Goal: Obtain resource: Obtain resource

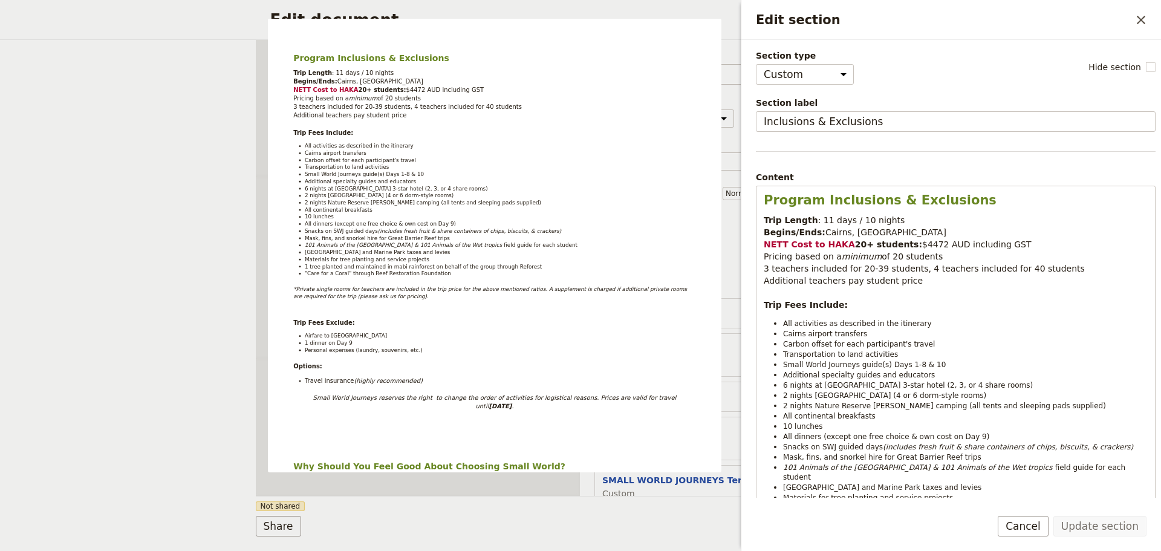
select select "CUSTOM"
select select "h2"
select select "default"
select select "DEFAULT"
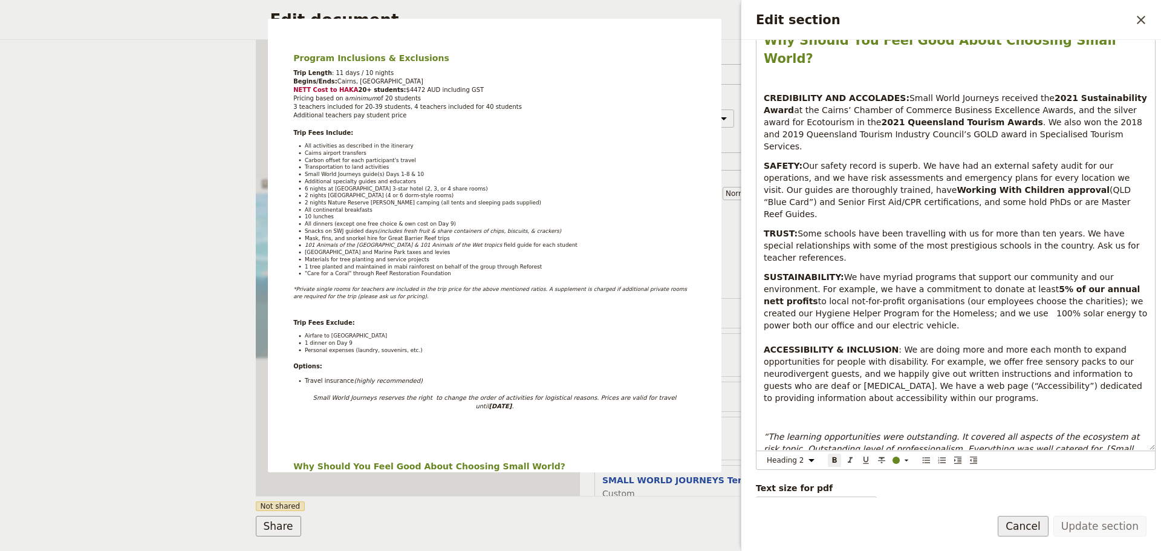
click at [1017, 522] on button "Cancel" at bounding box center [1023, 526] width 51 height 21
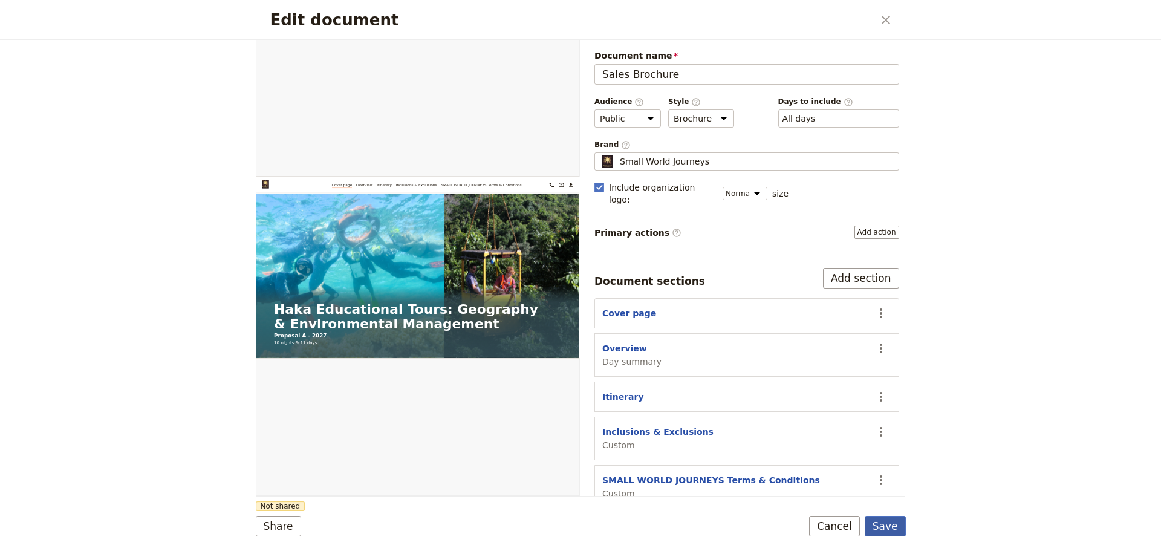
click at [881, 525] on button "Save" at bounding box center [885, 526] width 41 height 21
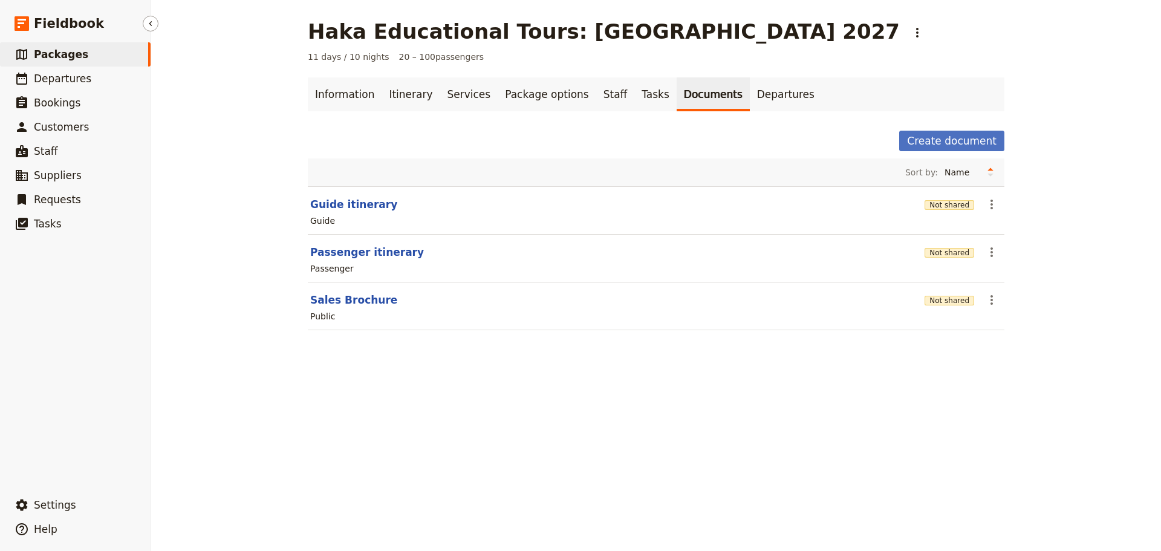
click at [41, 47] on link "​ Packages" at bounding box center [75, 54] width 151 height 24
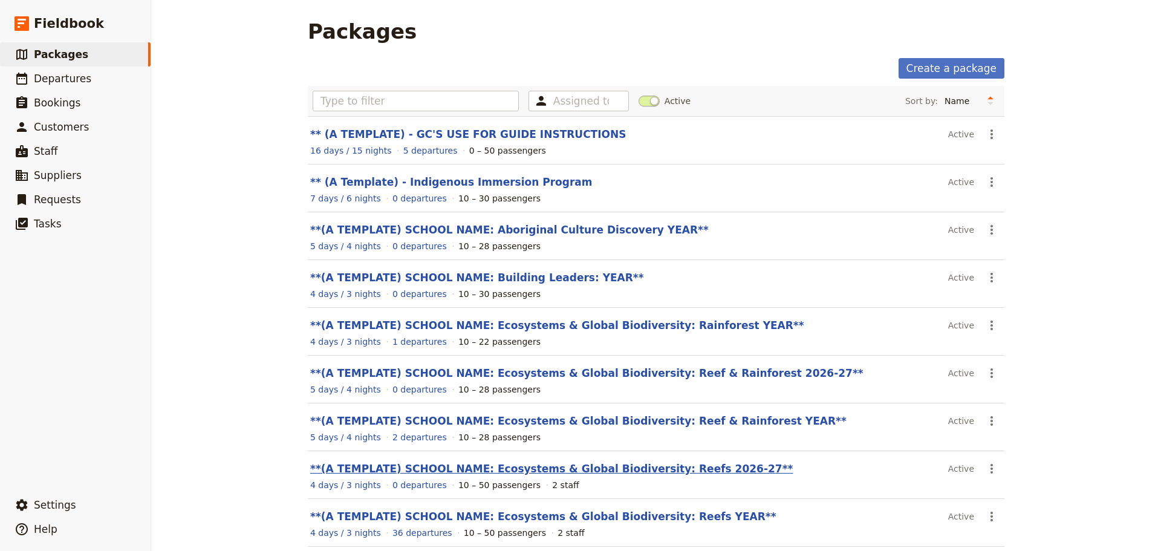
click at [660, 469] on link "**(A TEMPLATE) SCHOOL NAME: Ecosystems & Global Biodiversity: Reefs 2026-27**" at bounding box center [551, 469] width 483 height 12
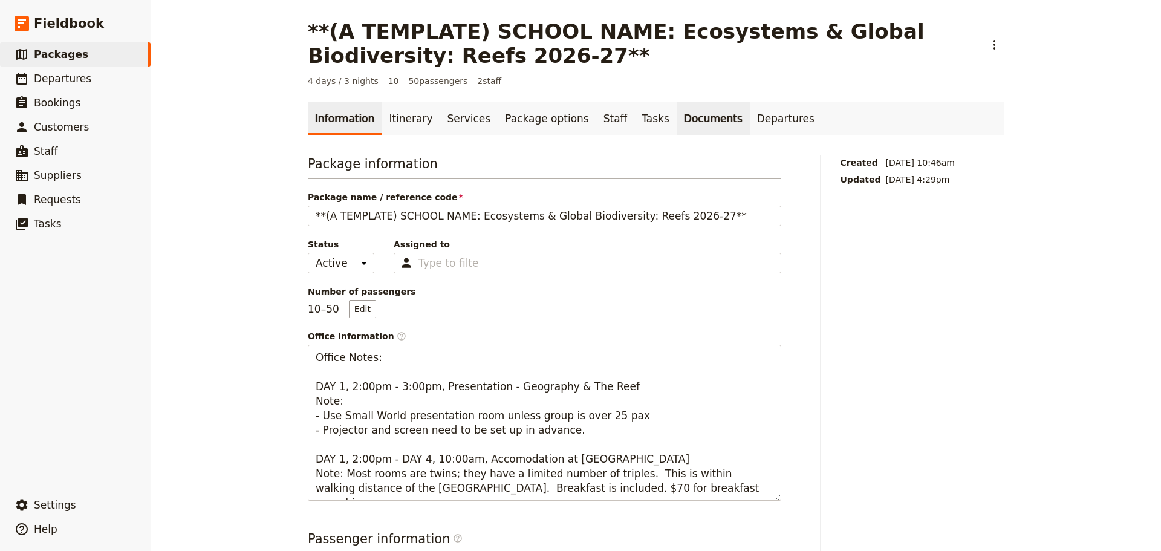
click at [677, 118] on link "Documents" at bounding box center [713, 119] width 73 height 34
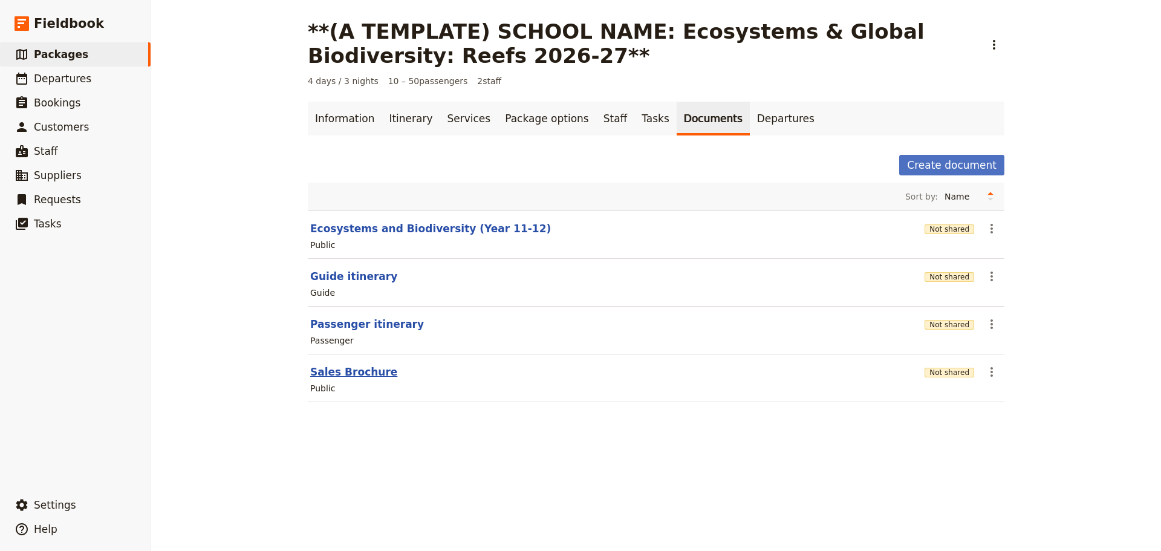
click at [360, 374] on button "Sales Brochure" at bounding box center [353, 372] width 87 height 15
select select "DEFAULT"
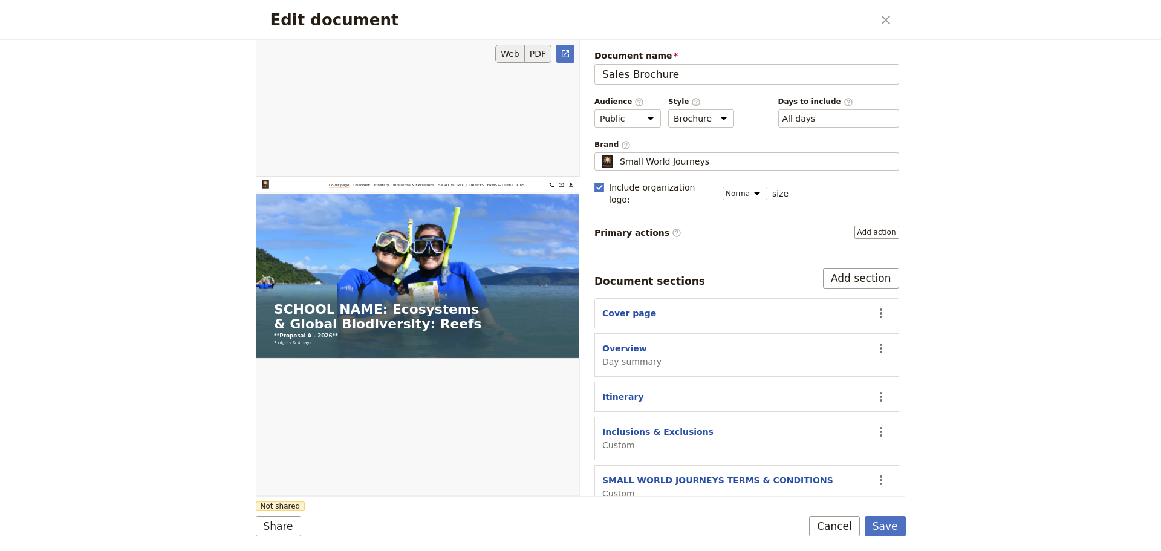
click at [543, 53] on button "PDF" at bounding box center [538, 54] width 27 height 18
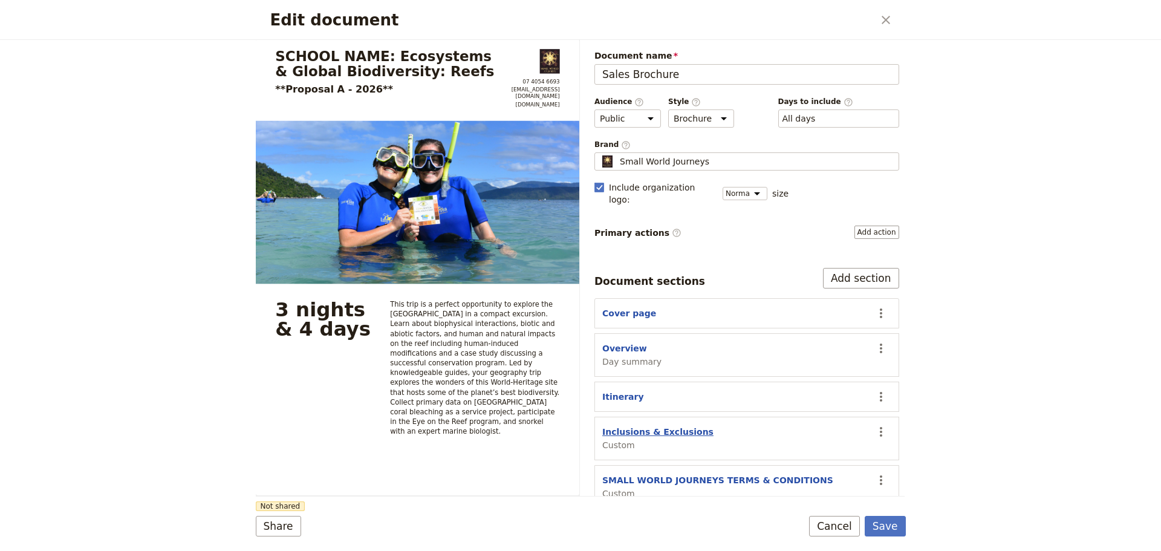
click at [659, 426] on button "Inclusions & Exclusions" at bounding box center [657, 432] width 111 height 12
select select "CUSTOM"
select select "default"
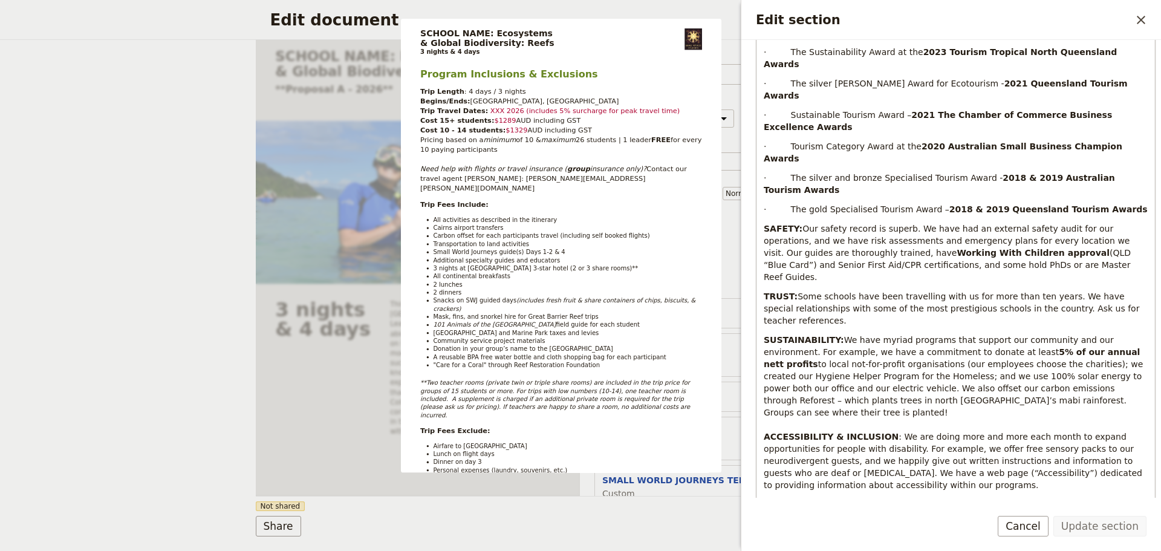
scroll to position [1086, 0]
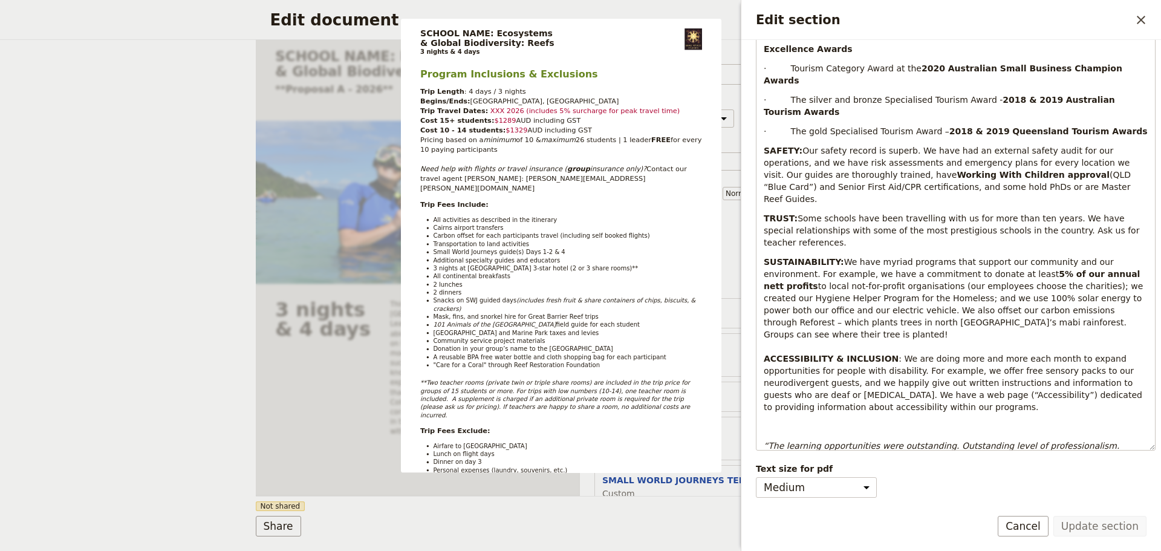
click at [1014, 524] on button "Cancel" at bounding box center [1023, 526] width 51 height 21
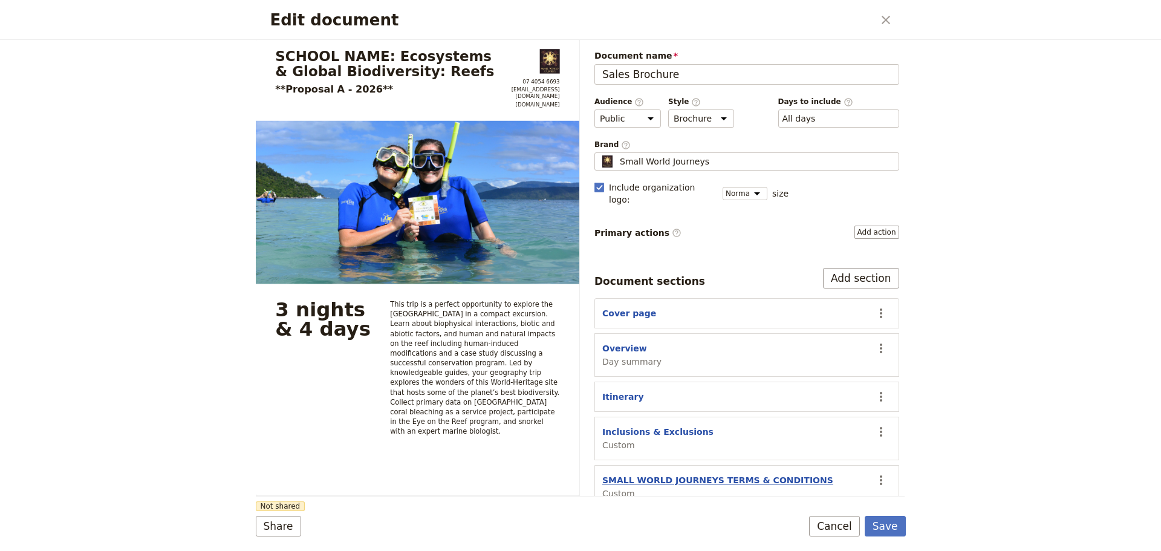
click at [671, 474] on button "SMALL WORLD JOURNEYS TERMS & CONDITIONS" at bounding box center [717, 480] width 231 height 12
select select "CUSTOM"
select select "default"
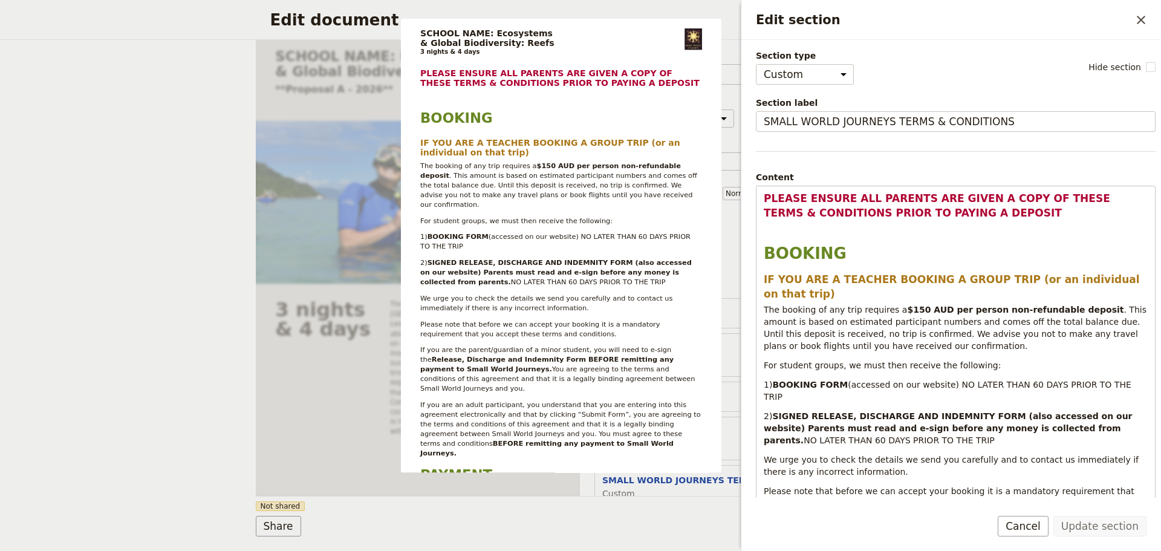
click at [1027, 530] on button "Cancel" at bounding box center [1023, 526] width 51 height 21
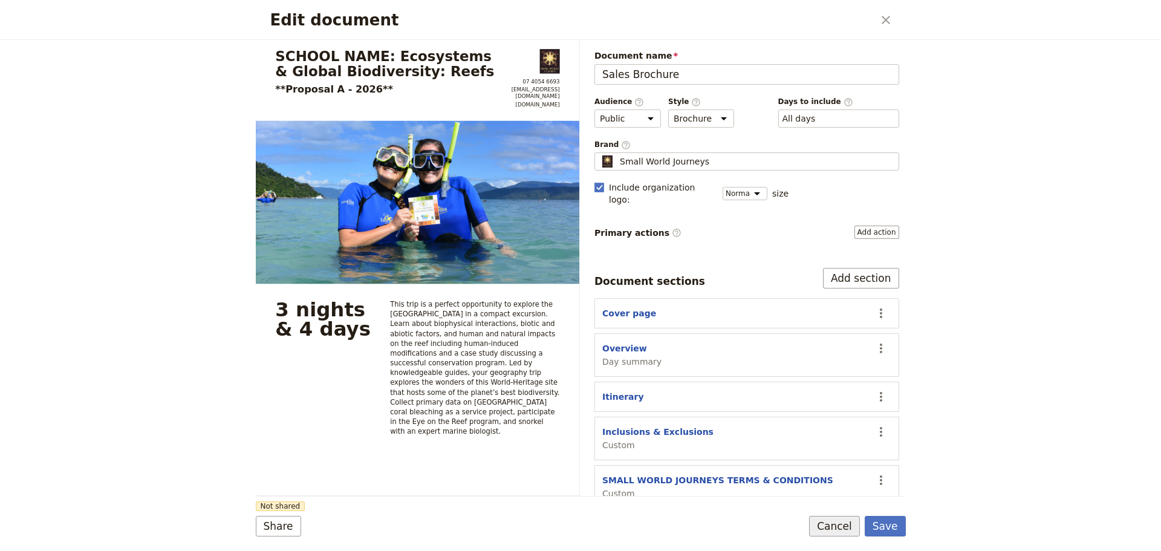
click at [824, 529] on button "Cancel" at bounding box center [834, 526] width 51 height 21
